Goal: Task Accomplishment & Management: Complete application form

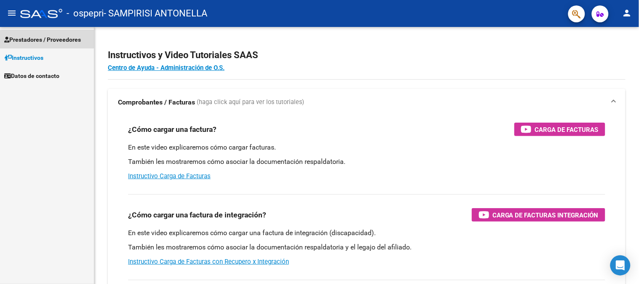
click at [49, 40] on span "Prestadores / Proveedores" at bounding box center [42, 39] width 77 height 9
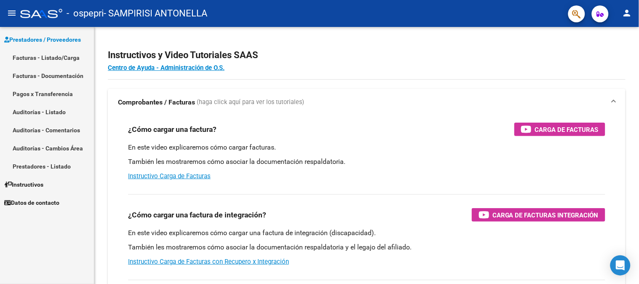
click at [52, 57] on link "Facturas - Listado/Carga" at bounding box center [47, 57] width 94 height 18
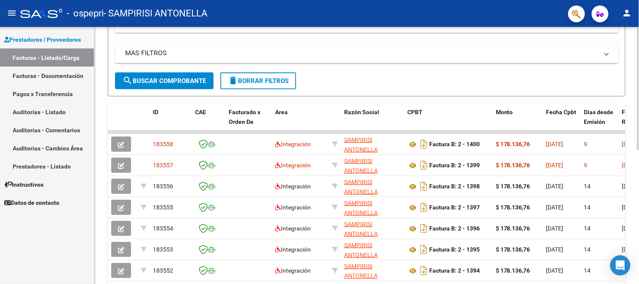
scroll to position [170, 0]
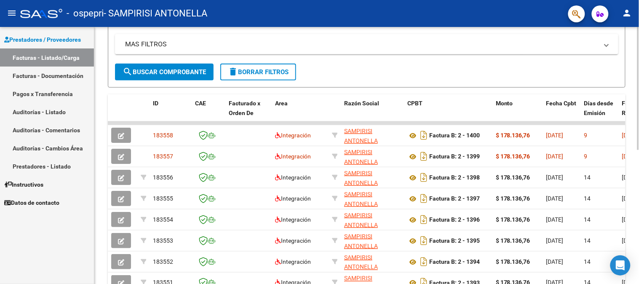
click at [639, 150] on div at bounding box center [639, 171] width 2 height 123
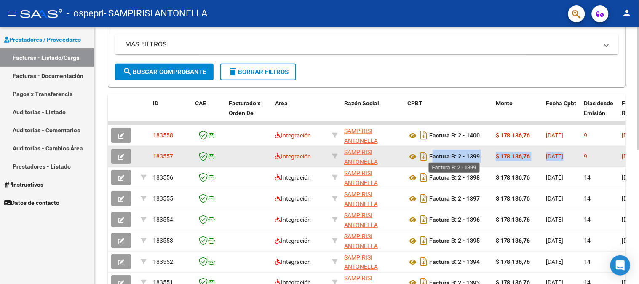
drag, startPoint x: 586, startPoint y: 152, endPoint x: 431, endPoint y: 153, distance: 155.1
click at [612, 154] on div "9" at bounding box center [600, 157] width 31 height 10
drag, startPoint x: 610, startPoint y: 157, endPoint x: 514, endPoint y: 151, distance: 96.3
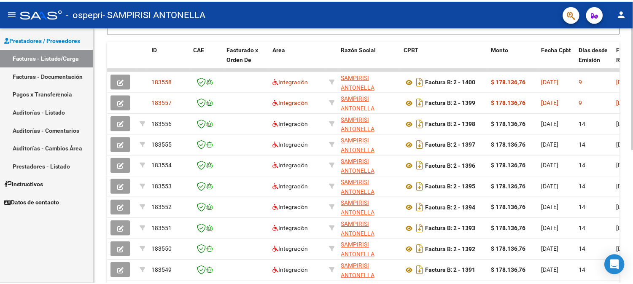
scroll to position [225, 0]
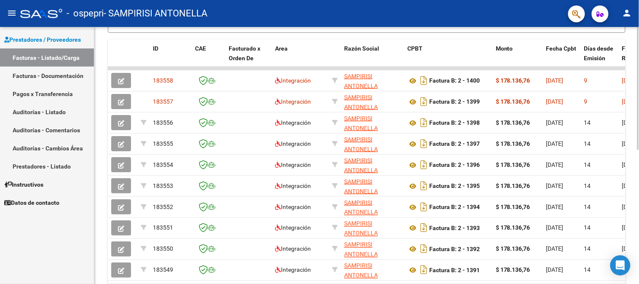
click at [639, 147] on div at bounding box center [639, 198] width 2 height 123
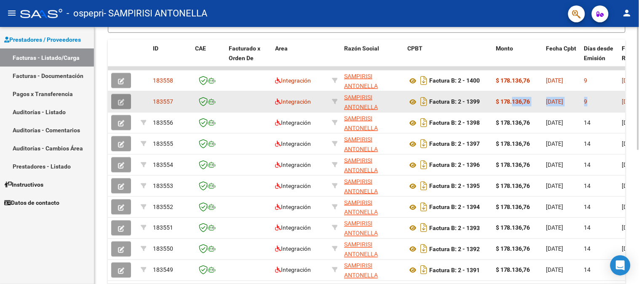
click at [123, 99] on icon "button" at bounding box center [121, 102] width 6 height 6
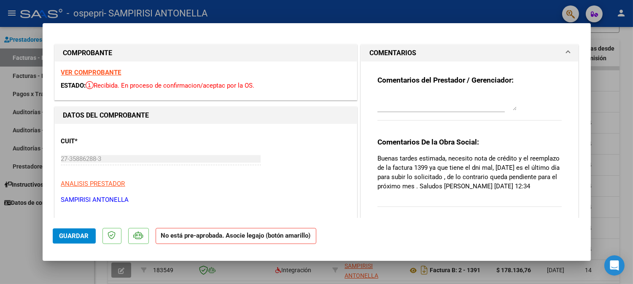
click at [415, 111] on div at bounding box center [446, 102] width 139 height 20
click at [531, 123] on div "Comentarios del Prestador / Gerenciador:" at bounding box center [469, 102] width 185 height 54
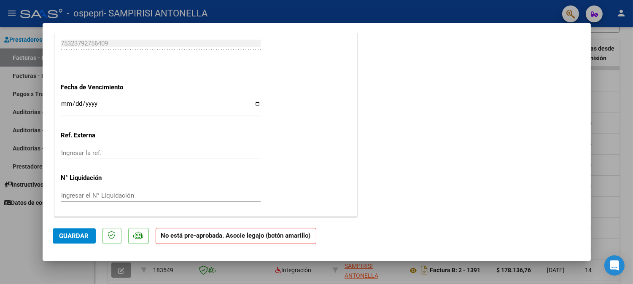
scroll to position [0, 0]
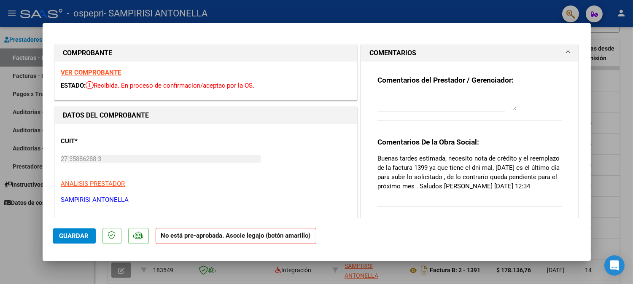
click at [107, 72] on strong "VER COMPROBANTE" at bounding box center [91, 73] width 60 height 8
click at [84, 240] on button "Guardar" at bounding box center [74, 235] width 43 height 15
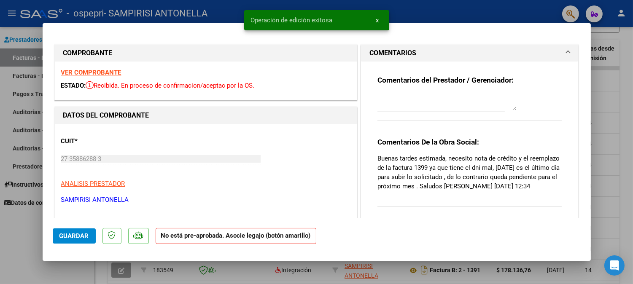
click at [74, 272] on div at bounding box center [316, 142] width 633 height 284
type input "$ 0,00"
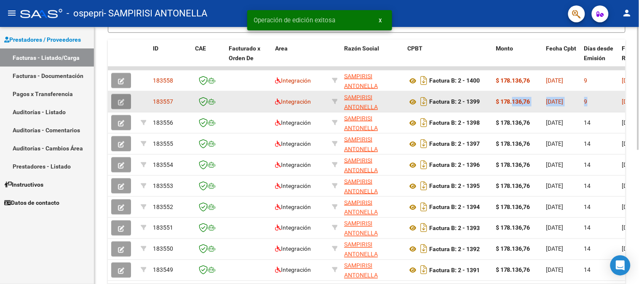
click at [123, 98] on span "button" at bounding box center [121, 102] width 6 height 8
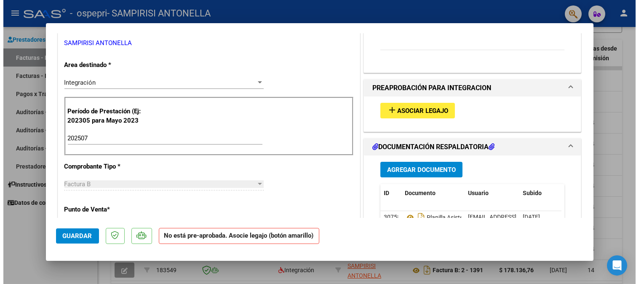
scroll to position [192, 0]
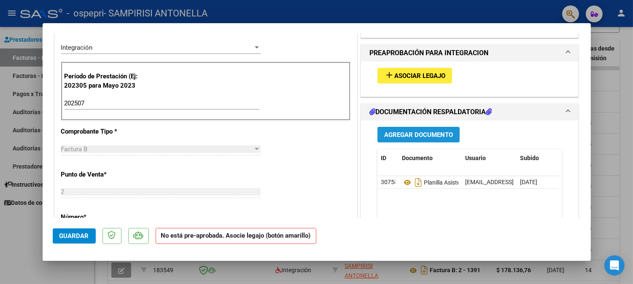
click at [403, 142] on button "Agregar Documento" at bounding box center [418, 135] width 82 height 16
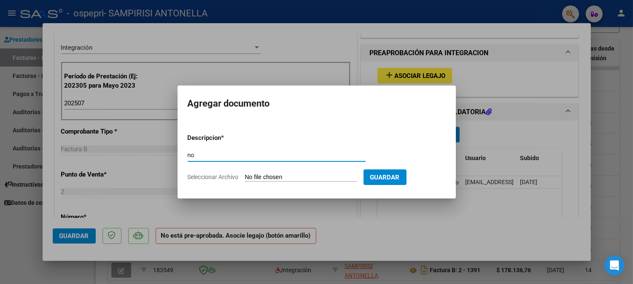
type input "n"
type input "NOTA DE CREDITO Y FACTURA CORRECTA"
click at [282, 176] on input "Seleccionar Archivo" at bounding box center [301, 178] width 112 height 8
type input "C:\fakepath\27358862883_008_00002_00000121.pdf"
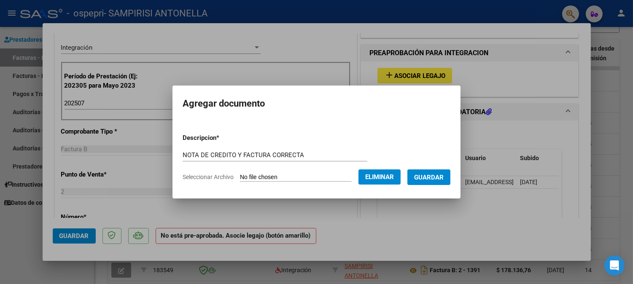
click at [306, 146] on form "Descripcion * NOTA DE CREDITO Y FACTURA CORRECTA Escriba aquí una descripcion S…" at bounding box center [316, 158] width 268 height 62
drag, startPoint x: 305, startPoint y: 156, endPoint x: 226, endPoint y: 148, distance: 79.3
click at [226, 148] on form "Descripcion * NOTA DE CREDITO Y FACTURA CORRECTA Escriba aquí una descripcion S…" at bounding box center [316, 158] width 268 height 62
type input "NOTA DE CREDITO"
click at [436, 173] on span "Guardar" at bounding box center [429, 177] width 30 height 8
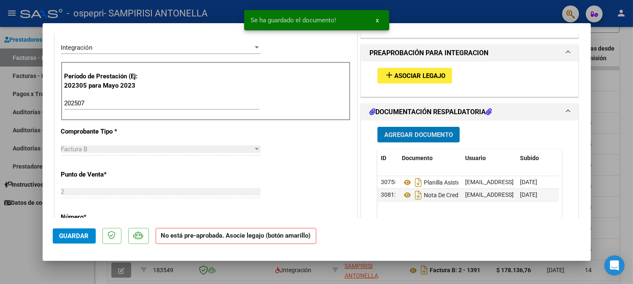
click at [415, 132] on span "Agregar Documento" at bounding box center [418, 135] width 69 height 8
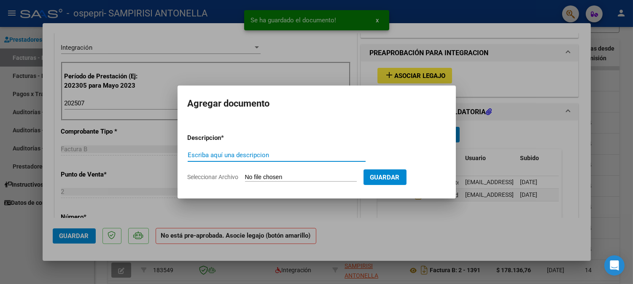
click at [242, 154] on input "Escriba aquí una descripcion" at bounding box center [277, 155] width 178 height 8
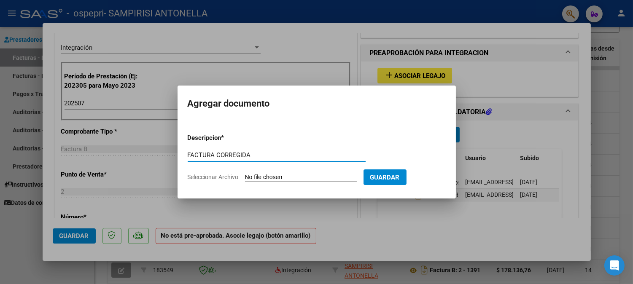
type input "FACTURA CORREGIDA"
click at [268, 174] on input "Seleccionar Archivo" at bounding box center [301, 178] width 112 height 8
type input "C:\fakepath\27358862883_006_00002_00001401.pdf"
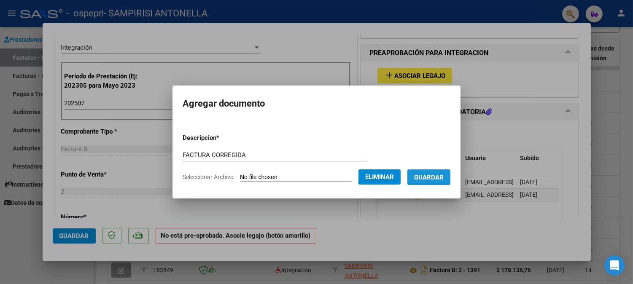
click at [443, 176] on span "Guardar" at bounding box center [429, 178] width 30 height 8
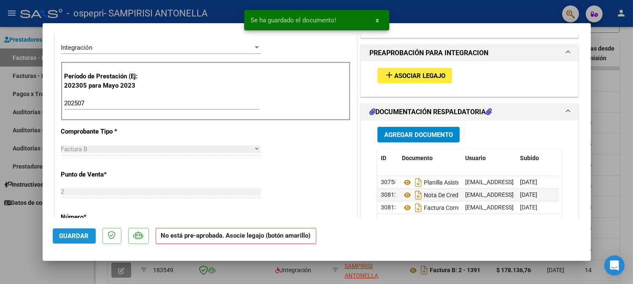
click at [71, 234] on span "Guardar" at bounding box center [74, 236] width 30 height 8
click at [626, 196] on div at bounding box center [316, 142] width 633 height 284
